Goal: Task Accomplishment & Management: Manage account settings

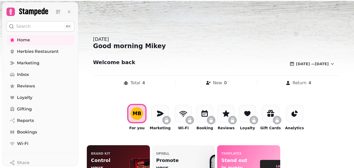
click at [267, 21] on div at bounding box center [177, 84] width 354 height 168
click at [25, 131] on span "Bookings" at bounding box center [27, 132] width 20 height 6
